Goal: Task Accomplishment & Management: Complete application form

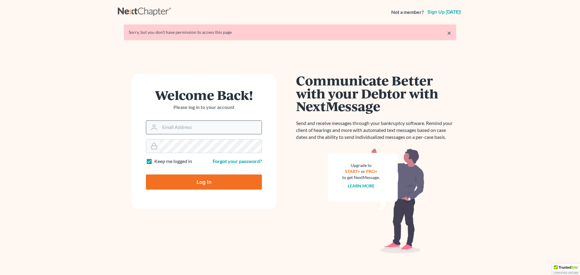
click at [188, 128] on input "Email Address" at bounding box center [211, 127] width 102 height 13
type input "[PERSON_NAME][EMAIL_ADDRESS][DOMAIN_NAME]"
click at [146, 175] on input "Log In" at bounding box center [204, 182] width 116 height 15
type input "Thinking..."
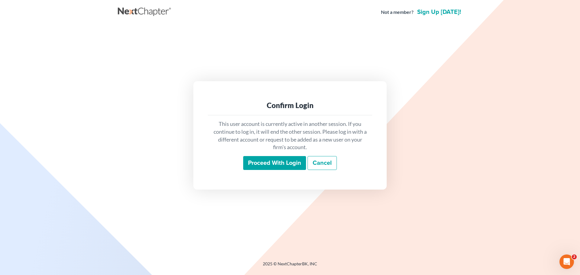
click at [262, 168] on input "Proceed with login" at bounding box center [274, 163] width 63 height 14
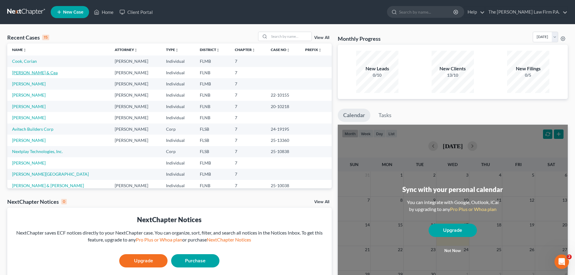
drag, startPoint x: 26, startPoint y: 72, endPoint x: 32, endPoint y: 72, distance: 6.0
click at [27, 72] on link "[PERSON_NAME] & Cea" at bounding box center [35, 72] width 46 height 5
select select "22"
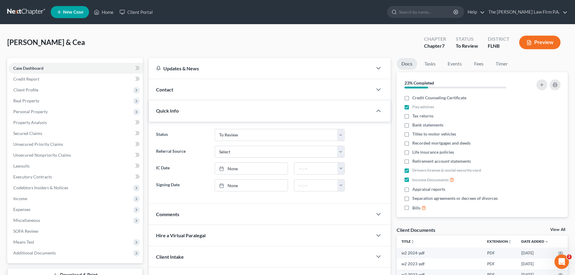
click at [561, 229] on link "View All" at bounding box center [558, 230] width 15 height 4
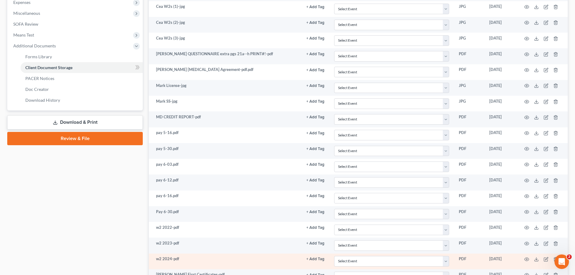
scroll to position [242, 0]
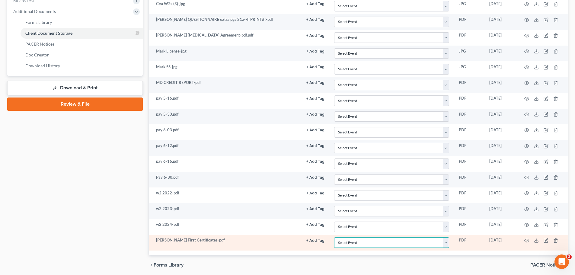
click at [372, 246] on select "Select Event 20 Largest Unsecured Creditors Amended Document Amended List of Cr…" at bounding box center [391, 242] width 115 height 11
select select "10"
click at [334, 237] on select "Select Event 20 Largest Unsecured Creditors Amended Document Amended List of Cr…" at bounding box center [391, 242] width 115 height 11
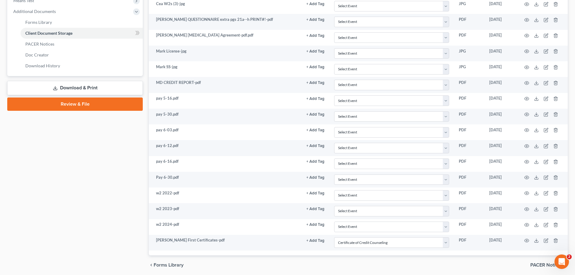
click at [88, 166] on div "Case Dashboard Payments Invoices Payments Payments Credit Report Client Profile" at bounding box center [75, 45] width 142 height 459
click at [84, 87] on link "Download & Print" at bounding box center [75, 88] width 136 height 14
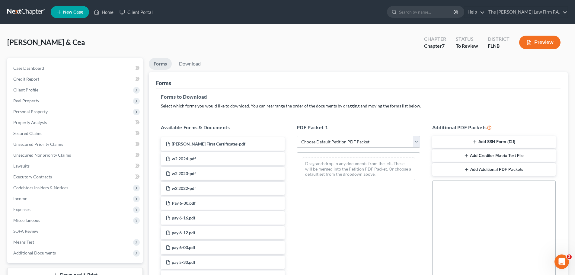
click at [373, 140] on select "Choose Default Petition PDF Packet Complete Bankruptcy Petition (all forms and …" at bounding box center [359, 142] width 124 height 12
select select "0"
click at [297, 136] on select "Choose Default Petition PDF Packet Complete Bankruptcy Petition (all forms and …" at bounding box center [359, 142] width 124 height 12
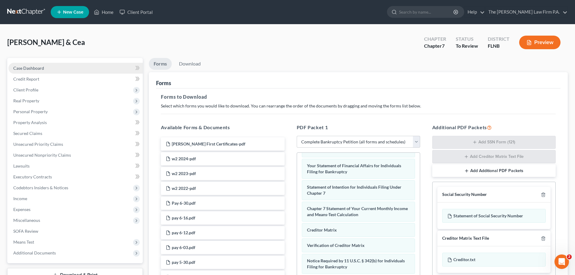
click at [44, 69] on link "Case Dashboard" at bounding box center [75, 68] width 134 height 11
select select "22"
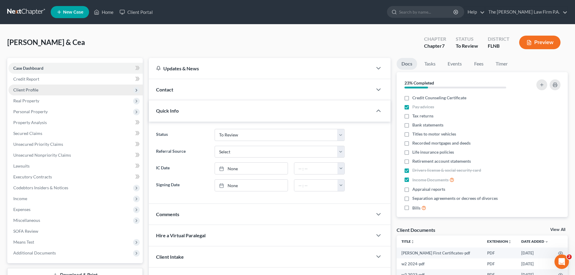
click at [50, 89] on span "Client Profile" at bounding box center [75, 90] width 134 height 11
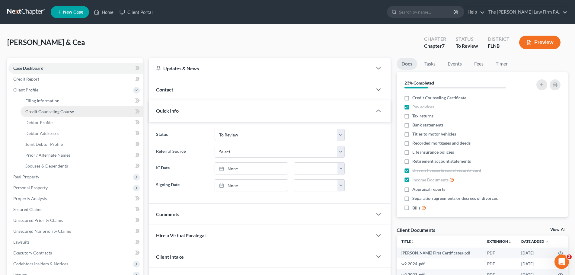
click at [60, 110] on span "Credit Counseling Course" at bounding box center [49, 111] width 49 height 5
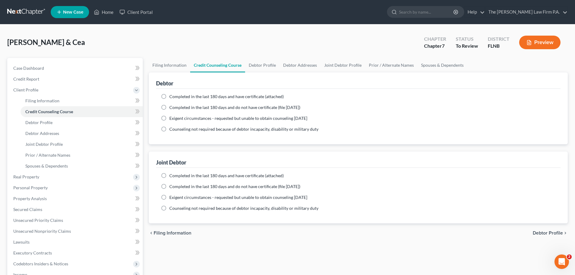
click at [169, 95] on label "Completed in the last 180 days and have certificate (attached)" at bounding box center [226, 97] width 114 height 6
click at [172, 95] on input "Completed in the last 180 days and have certificate (attached)" at bounding box center [174, 96] width 4 height 4
radio input "true"
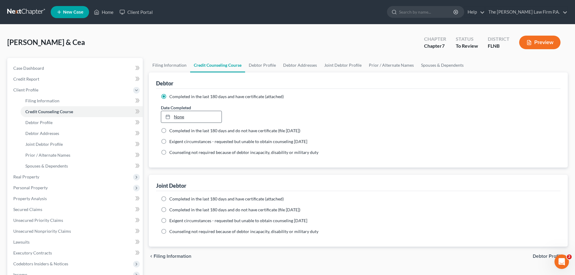
type input "9/17/2025"
click at [182, 119] on link "None" at bounding box center [191, 116] width 60 height 11
click at [169, 199] on label "Completed in the last 180 days and have certificate (attached)" at bounding box center [226, 199] width 114 height 6
click at [172, 199] on input "Completed in the last 180 days and have certificate (attached)" at bounding box center [174, 198] width 4 height 4
radio input "true"
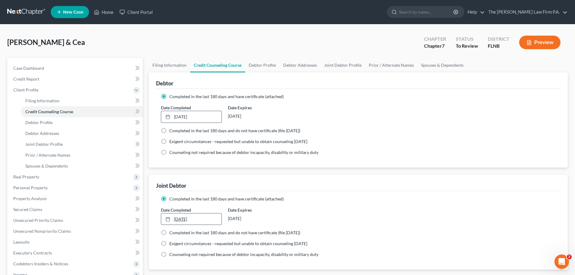
type input "9/17/2025"
click at [193, 221] on link "9/17/2025" at bounding box center [191, 219] width 60 height 11
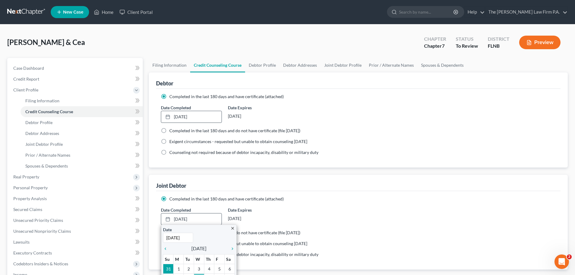
scroll to position [30, 0]
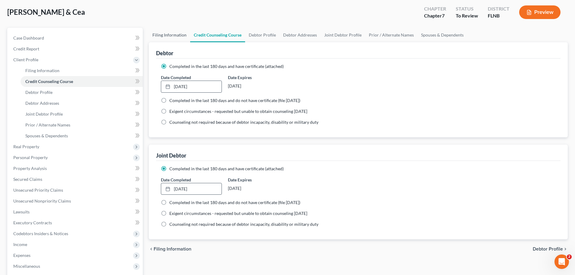
click at [174, 36] on link "Filing Information" at bounding box center [169, 35] width 41 height 14
select select "1"
select select "0"
select select "16"
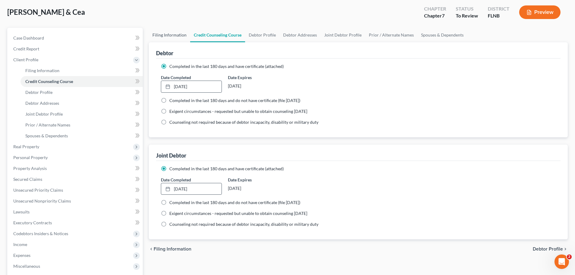
select select "9"
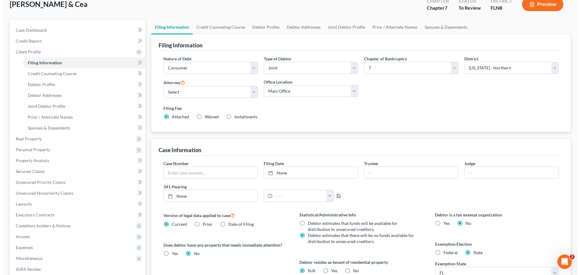
scroll to position [32, 0]
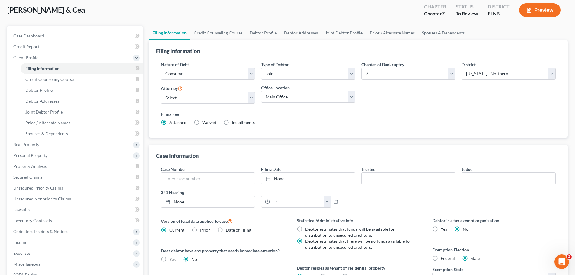
click at [542, 8] on button "Preview" at bounding box center [540, 10] width 41 height 14
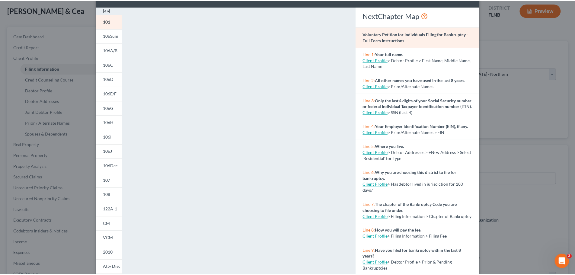
scroll to position [0, 0]
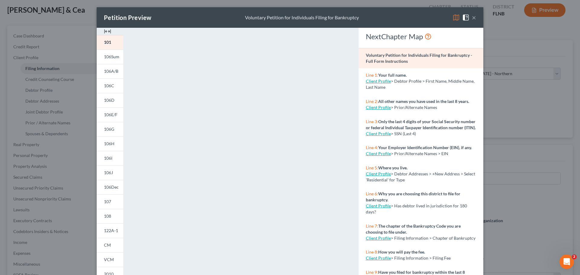
click at [472, 17] on button "×" at bounding box center [474, 17] width 4 height 7
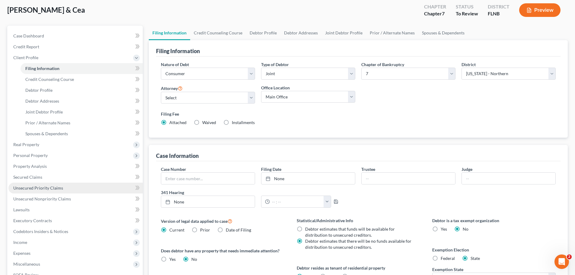
click at [42, 186] on span "Unsecured Priority Claims" at bounding box center [38, 187] width 50 height 5
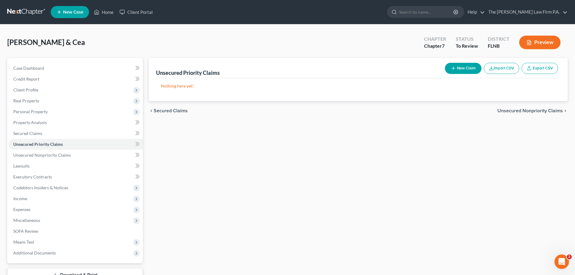
click at [545, 44] on button "Preview" at bounding box center [540, 43] width 41 height 14
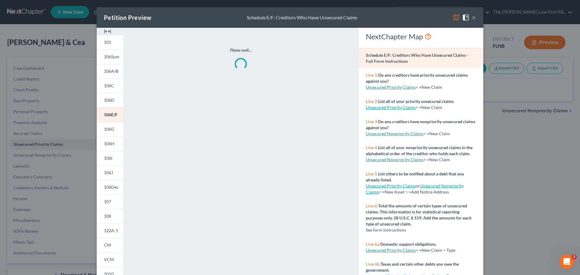
click at [472, 17] on button "×" at bounding box center [474, 17] width 4 height 7
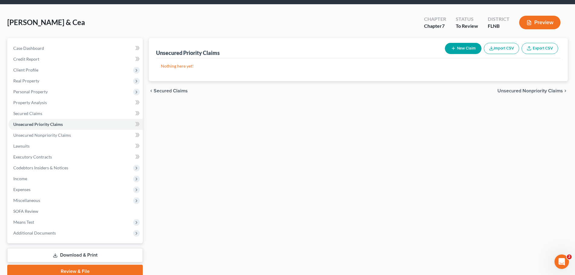
scroll to position [46, 0]
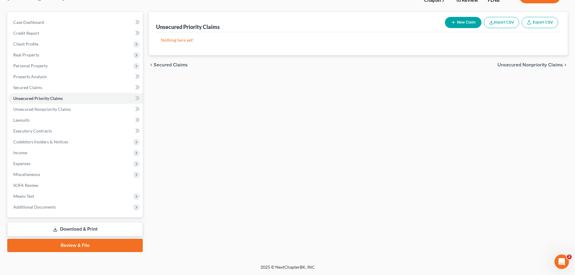
click at [81, 228] on link "Download & Print" at bounding box center [75, 229] width 136 height 14
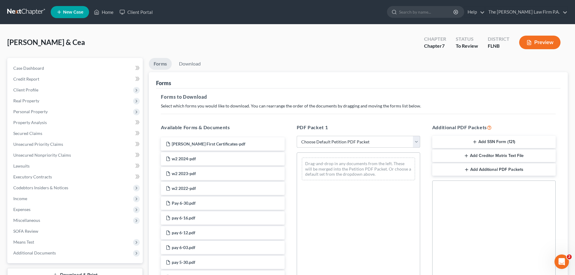
click at [344, 146] on select "Choose Default Petition PDF Packet Complete Bankruptcy Petition (all forms and …" at bounding box center [359, 142] width 124 height 12
select select "0"
click at [297, 136] on select "Choose Default Petition PDF Packet Complete Bankruptcy Petition (all forms and …" at bounding box center [359, 142] width 124 height 12
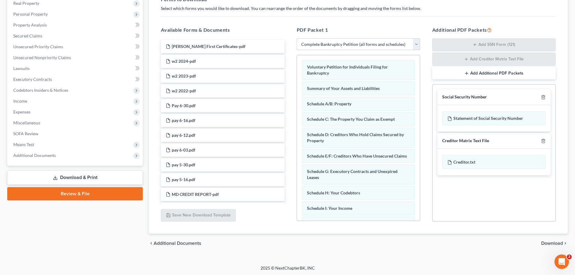
scroll to position [98, 0]
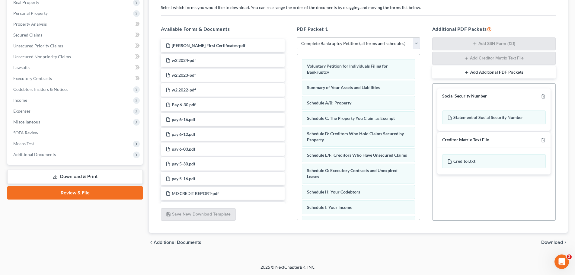
click at [546, 244] on span "Download" at bounding box center [553, 242] width 22 height 5
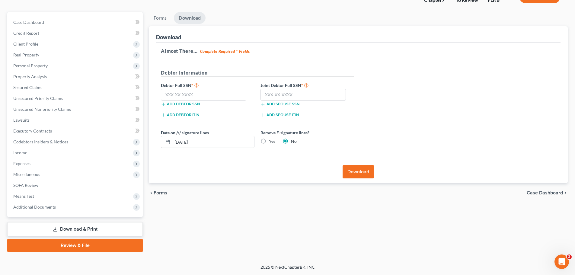
scroll to position [46, 0]
click at [176, 94] on input "text" at bounding box center [203, 95] width 85 height 12
click at [297, 92] on input "text" at bounding box center [303, 95] width 85 height 12
type input "497-90-1745"
click at [223, 97] on input "text" at bounding box center [203, 95] width 85 height 12
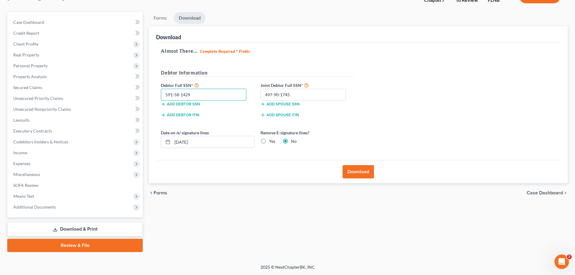
type input "591-58-1429"
click at [365, 173] on button "Download" at bounding box center [358, 171] width 31 height 13
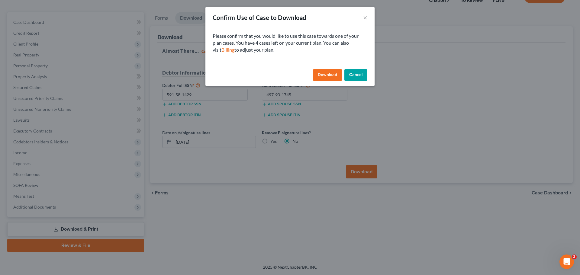
click at [334, 72] on button "Download" at bounding box center [327, 75] width 29 height 12
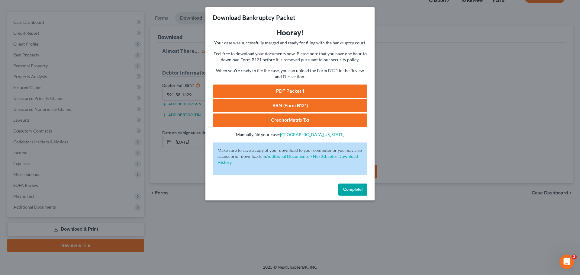
click at [287, 93] on link "PDF Packet 1" at bounding box center [290, 91] width 155 height 13
click at [353, 193] on button "Complete!" at bounding box center [352, 190] width 29 height 12
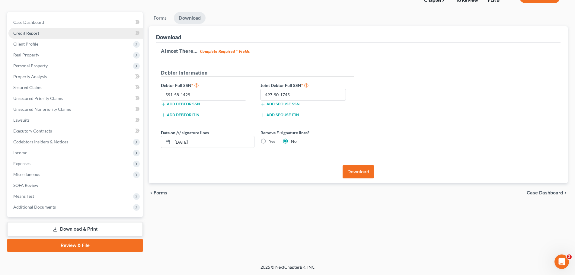
click at [31, 34] on span "Credit Report" at bounding box center [26, 33] width 26 height 5
